Goal: Task Accomplishment & Management: Manage account settings

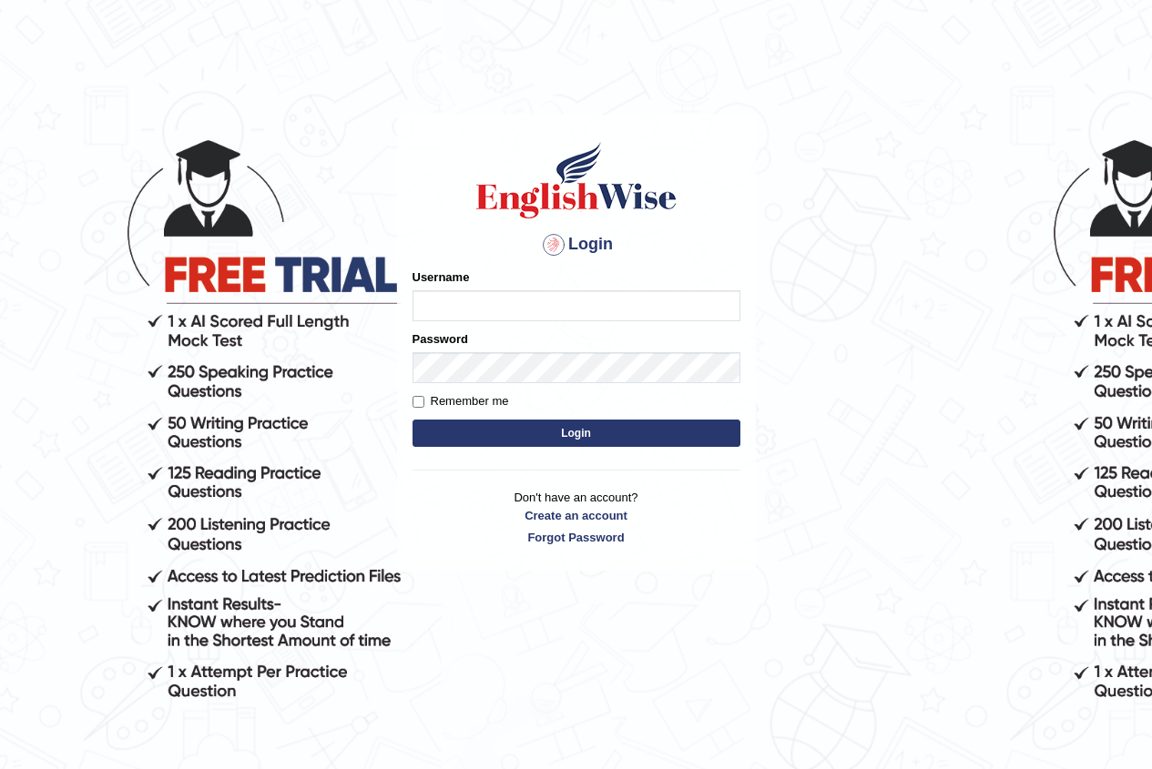
click at [959, 411] on body "Login Please fix the following errors: Username Password Remember me Login Don'…" at bounding box center [576, 441] width 1152 height 769
